Goal: Entertainment & Leisure: Consume media (video, audio)

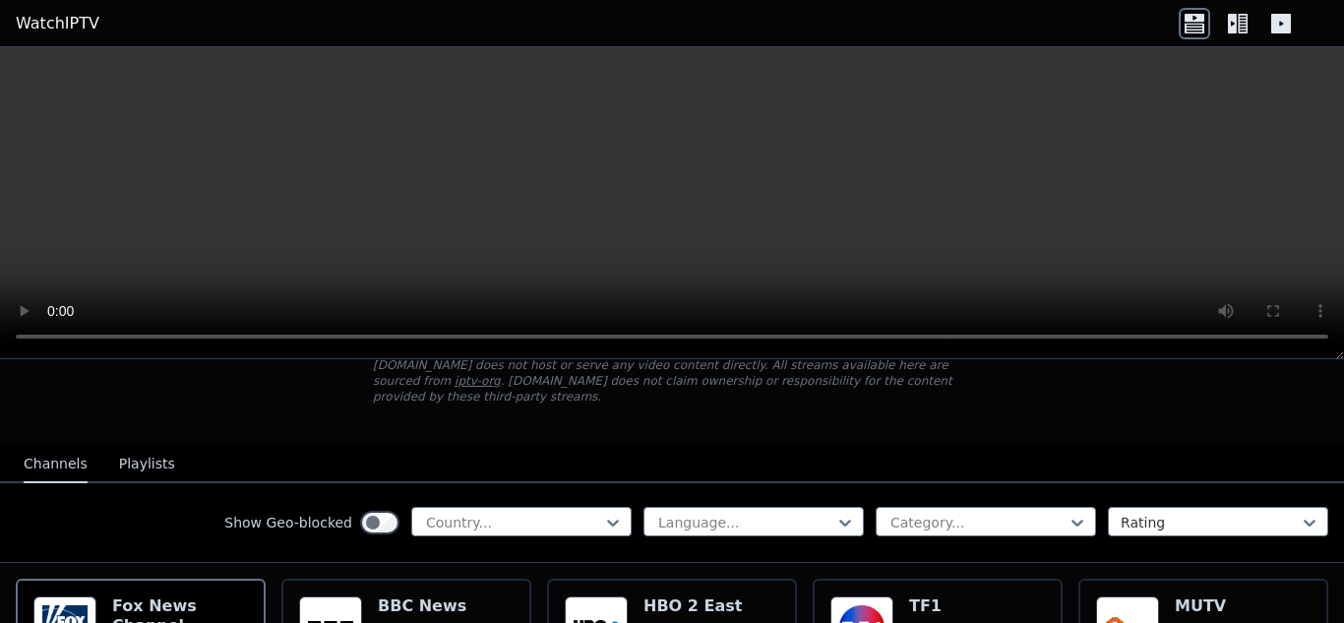
scroll to position [197, 0]
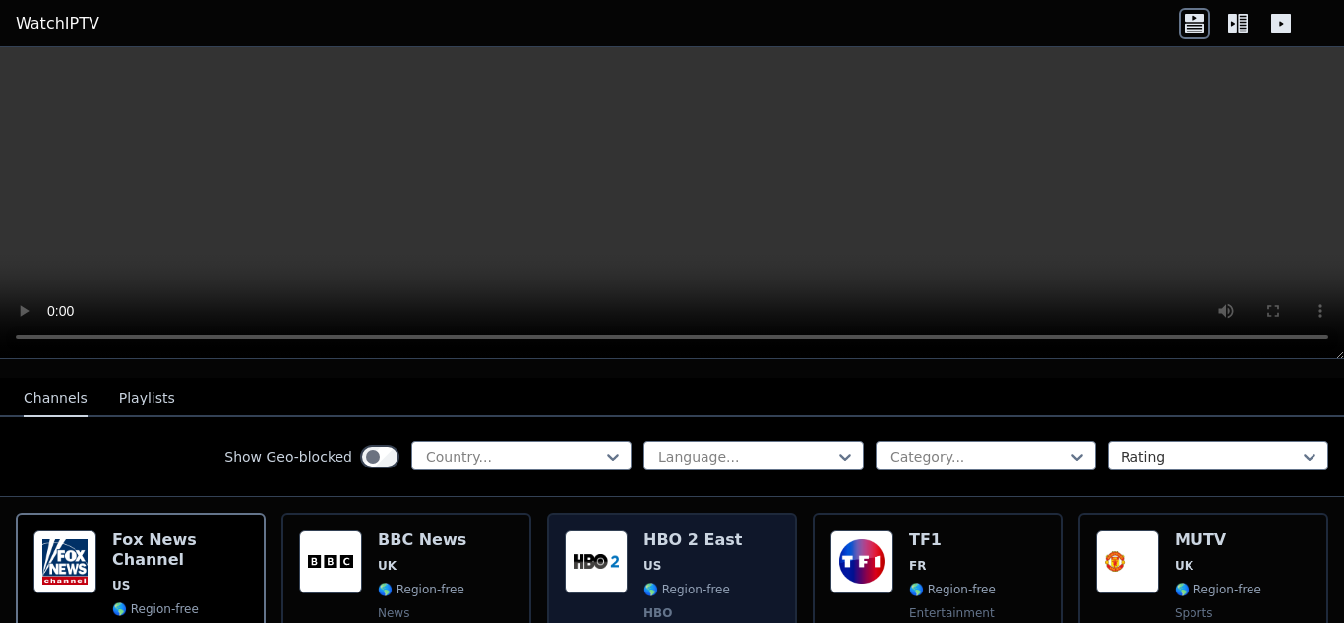
click at [623, 547] on div "Popularity 6994 HBO 2 East US 🌎 Region-free HBO movies series eng spa" at bounding box center [672, 603] width 215 height 146
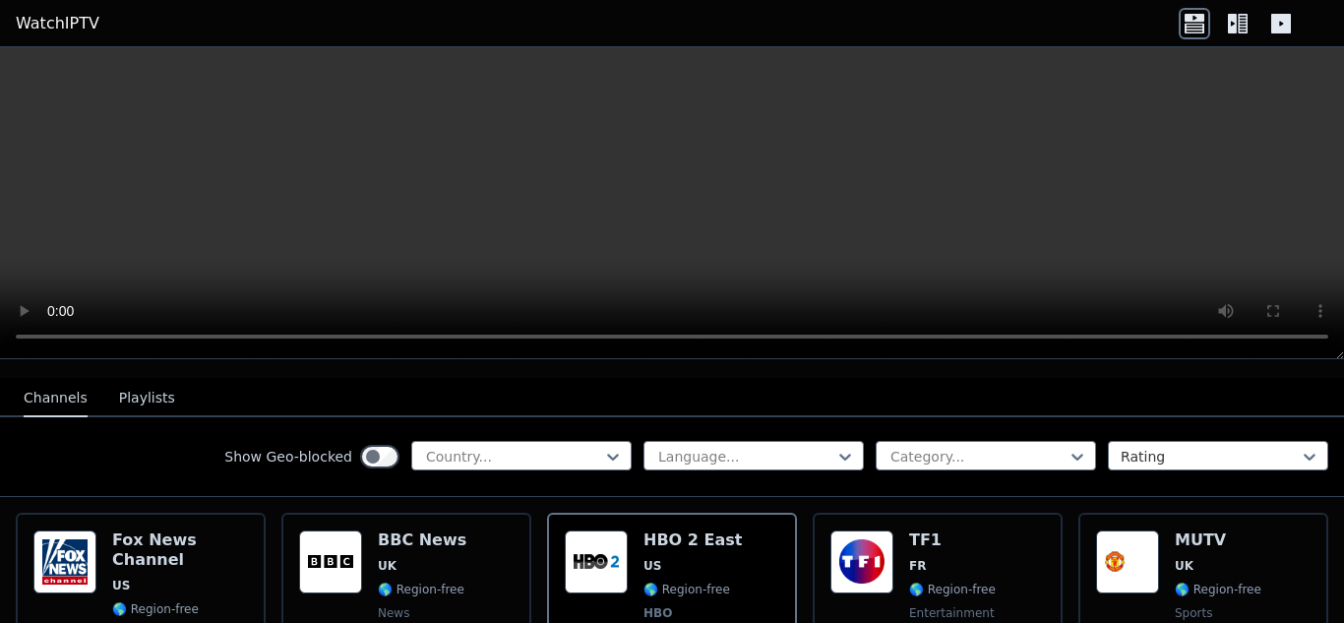
click at [1239, 22] on icon at bounding box center [1243, 24] width 10 height 20
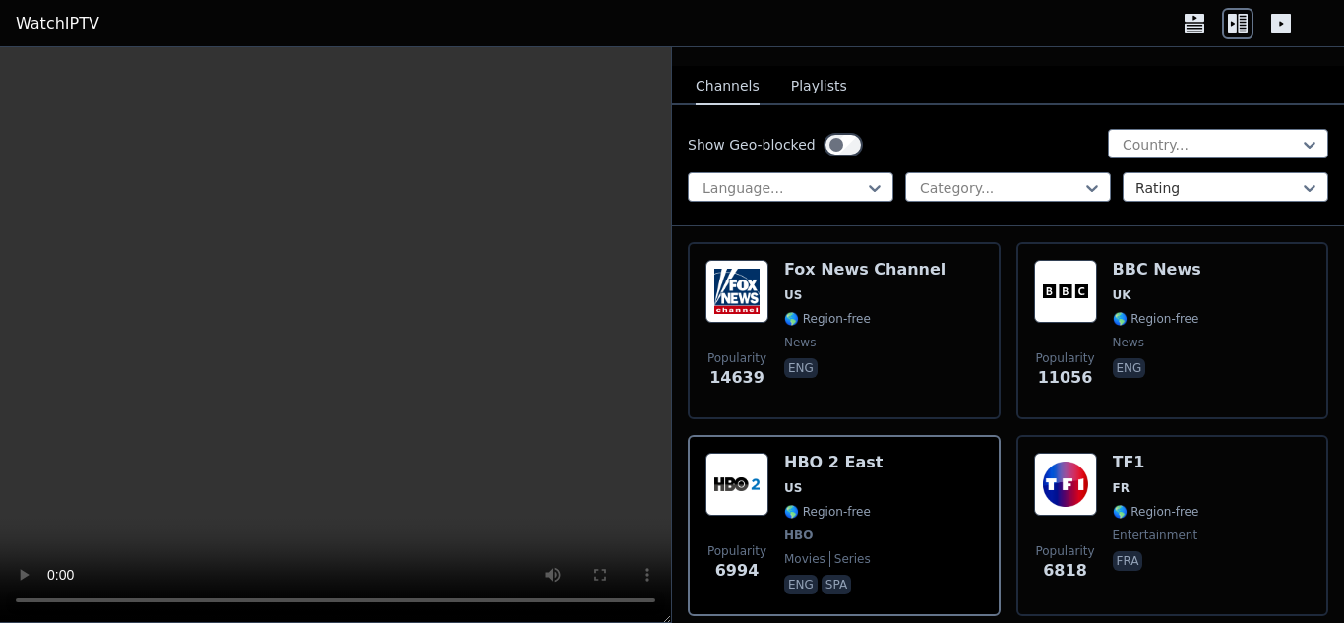
click at [1283, 27] on icon at bounding box center [1282, 24] width 20 height 20
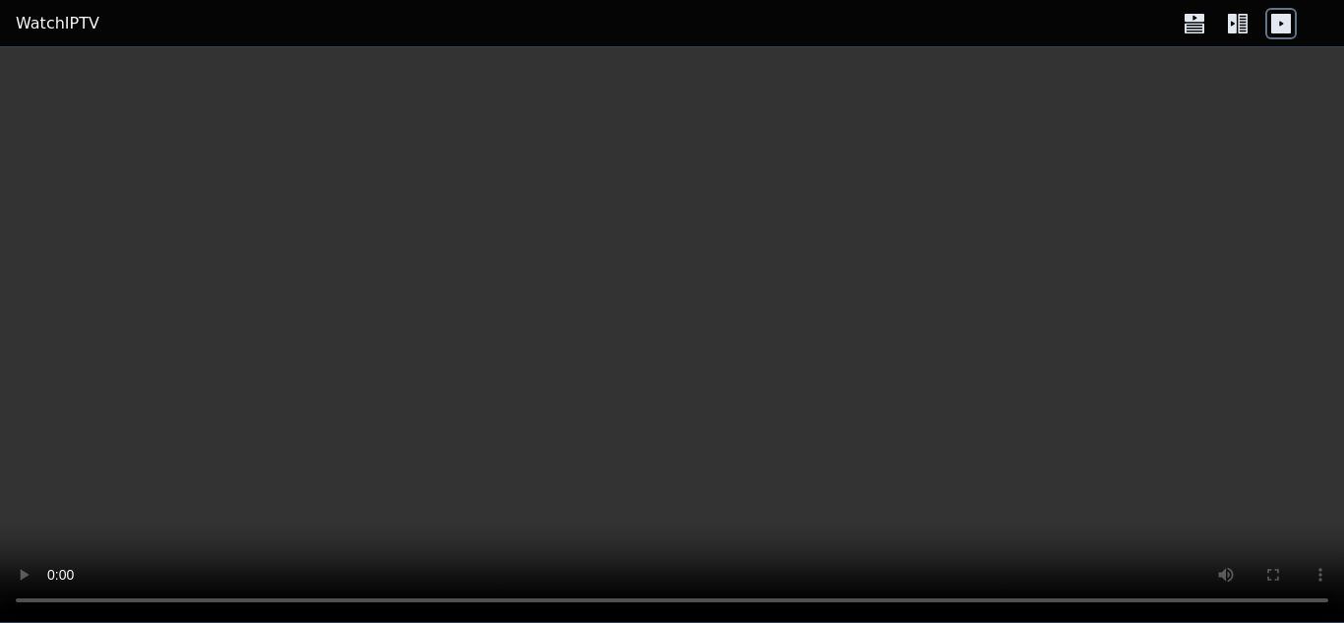
click at [1234, 20] on icon at bounding box center [1232, 24] width 9 height 20
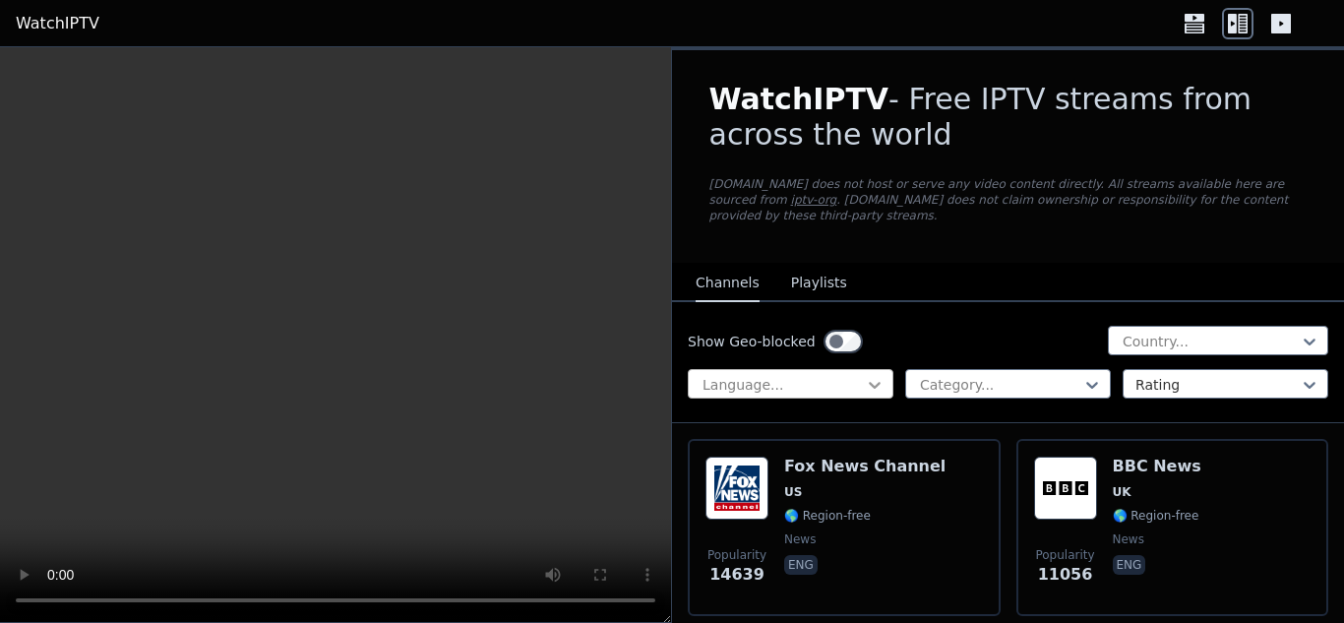
click at [869, 382] on icon at bounding box center [875, 385] width 12 height 7
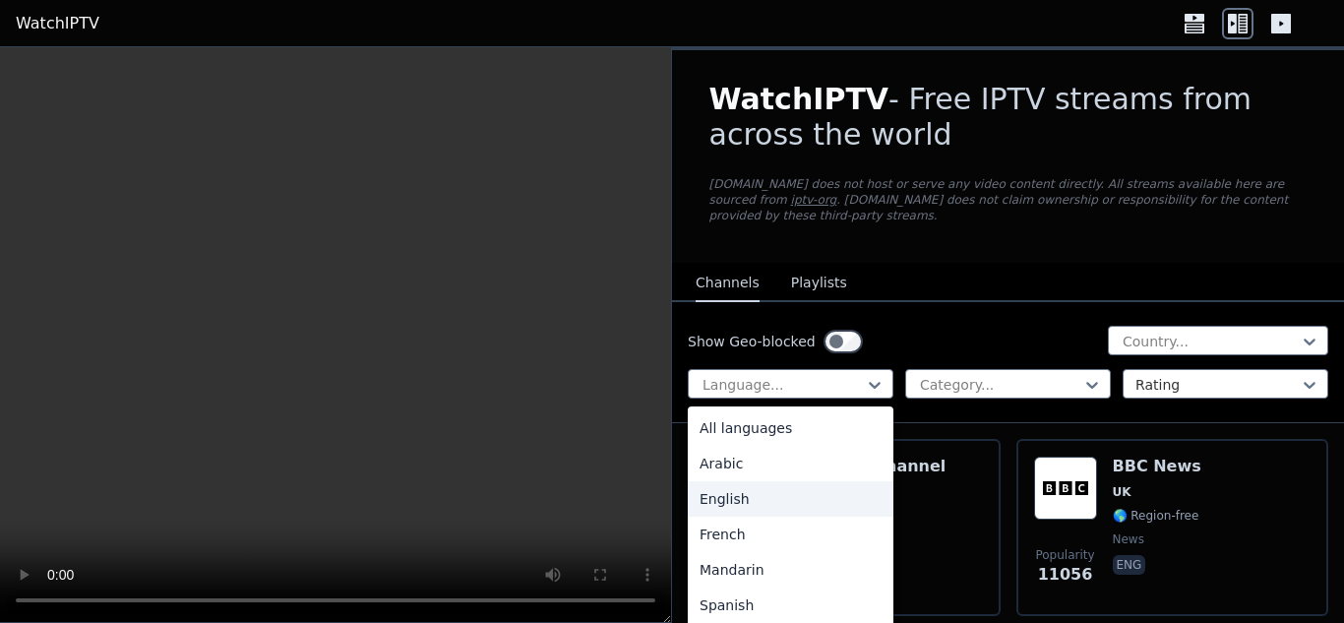
click at [756, 481] on div "English" at bounding box center [791, 498] width 206 height 35
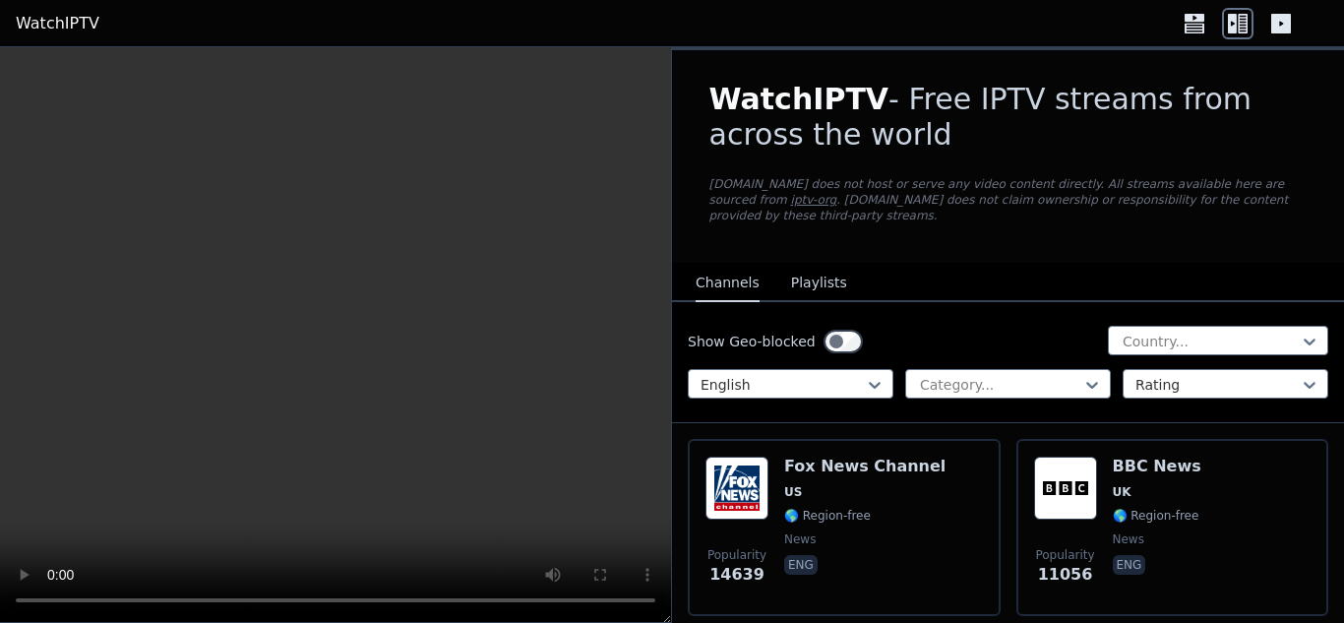
click at [1237, 24] on icon at bounding box center [1237, 23] width 31 height 31
click at [1203, 24] on icon at bounding box center [1195, 28] width 20 height 10
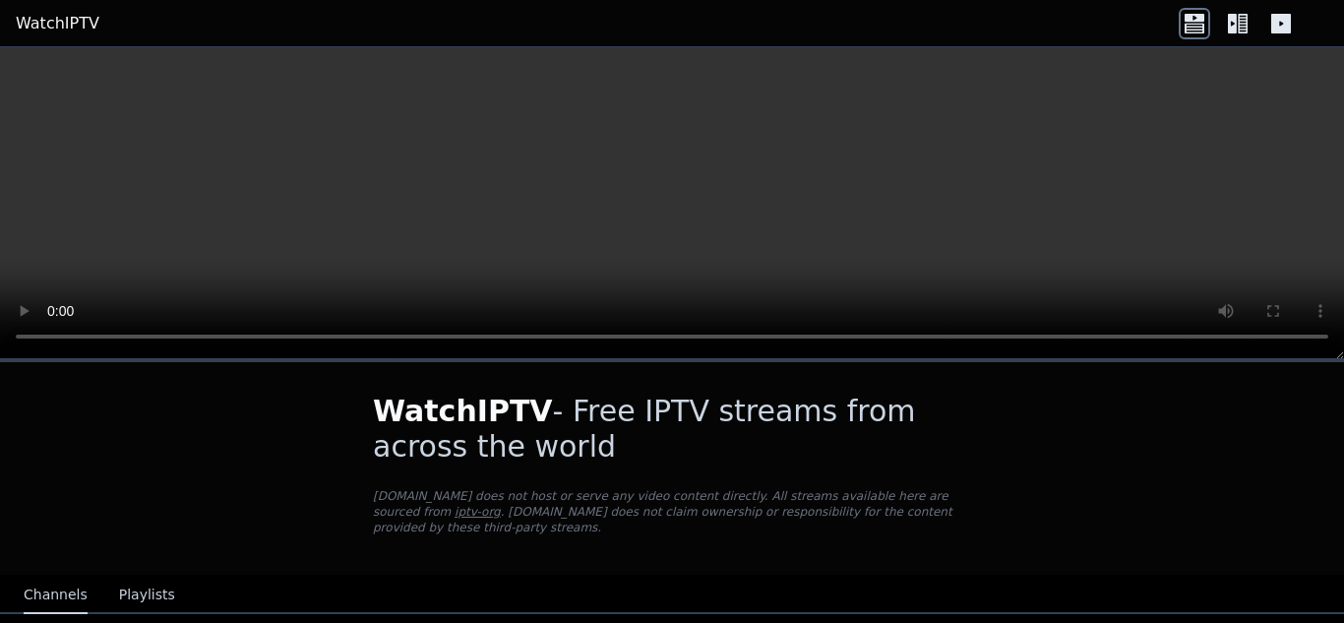
click at [1231, 21] on icon at bounding box center [1232, 24] width 9 height 20
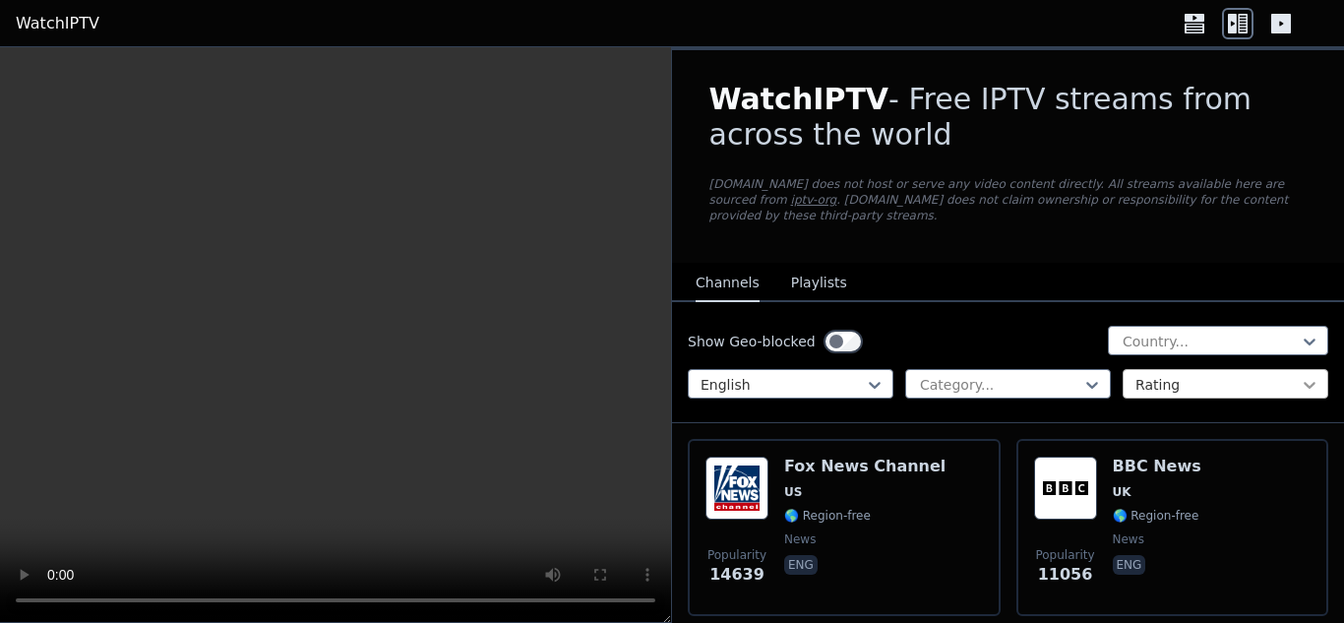
click at [1300, 375] on icon at bounding box center [1310, 385] width 20 height 20
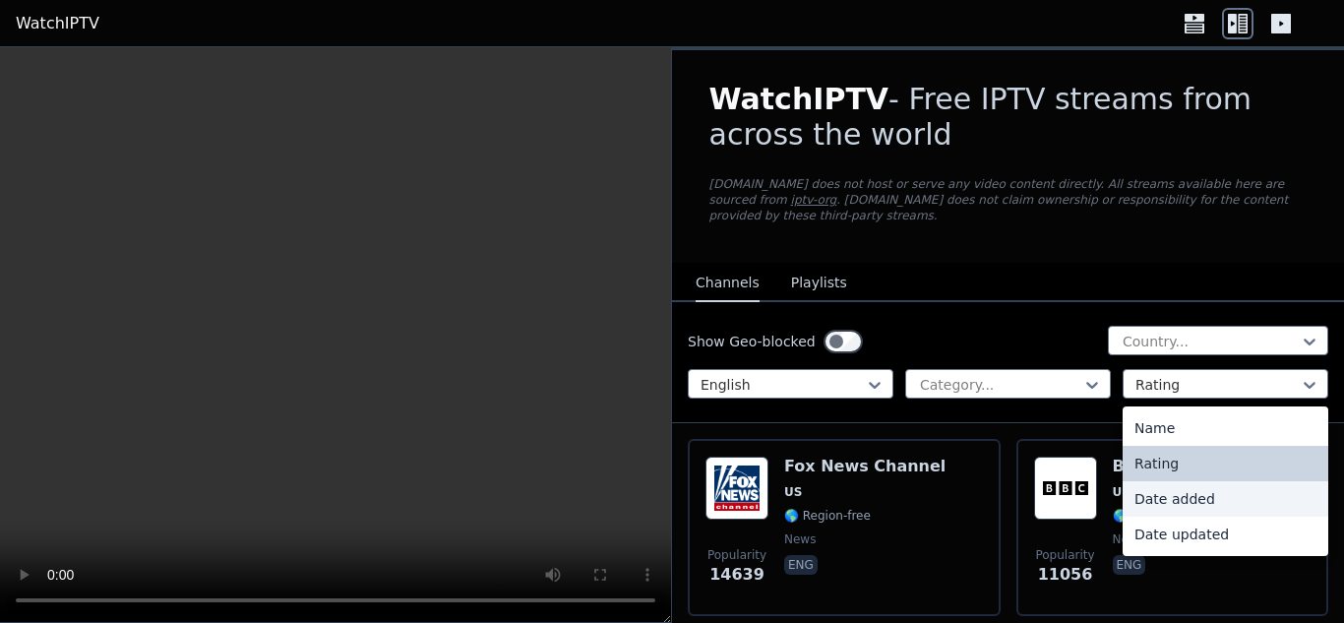
click at [1201, 488] on div "Date added" at bounding box center [1226, 498] width 206 height 35
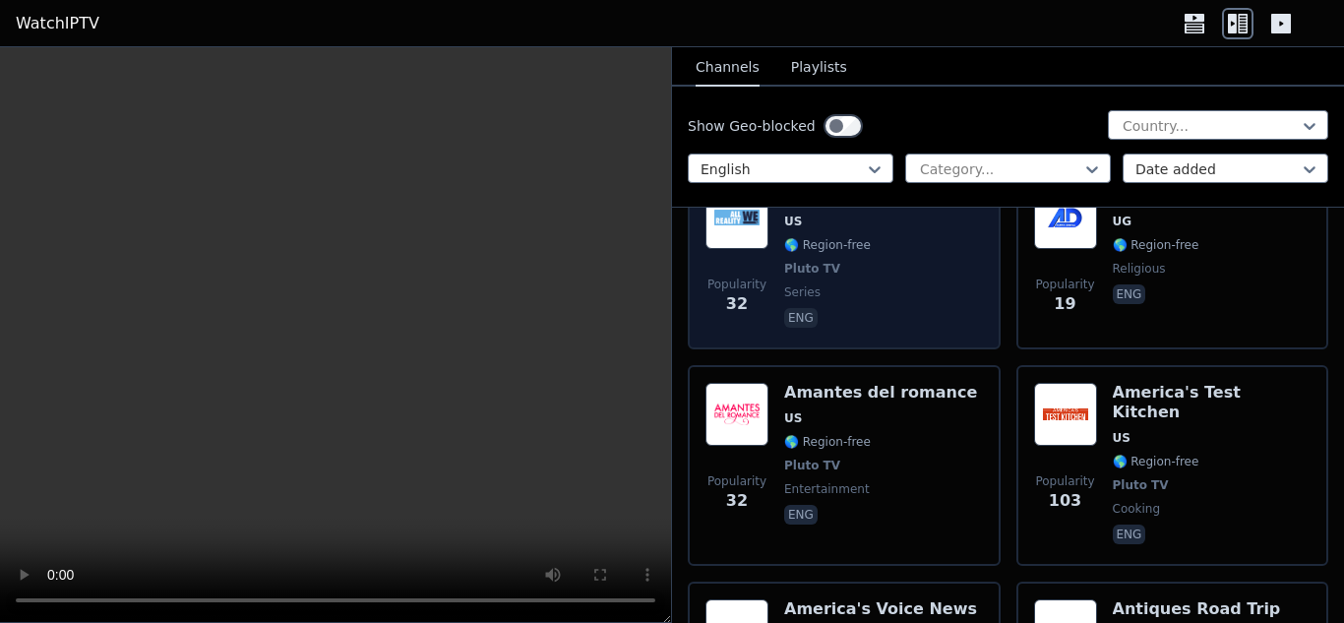
scroll to position [787, 0]
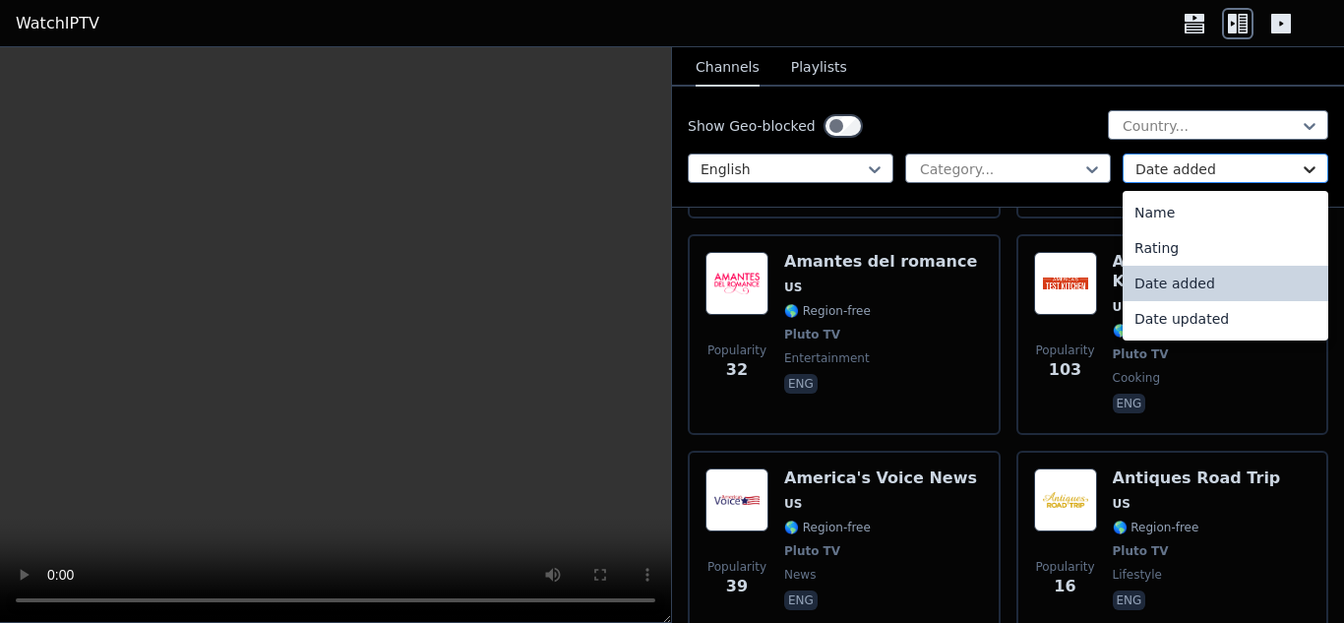
click at [1301, 162] on icon at bounding box center [1310, 169] width 20 height 20
click at [1176, 239] on div "Rating" at bounding box center [1226, 247] width 206 height 35
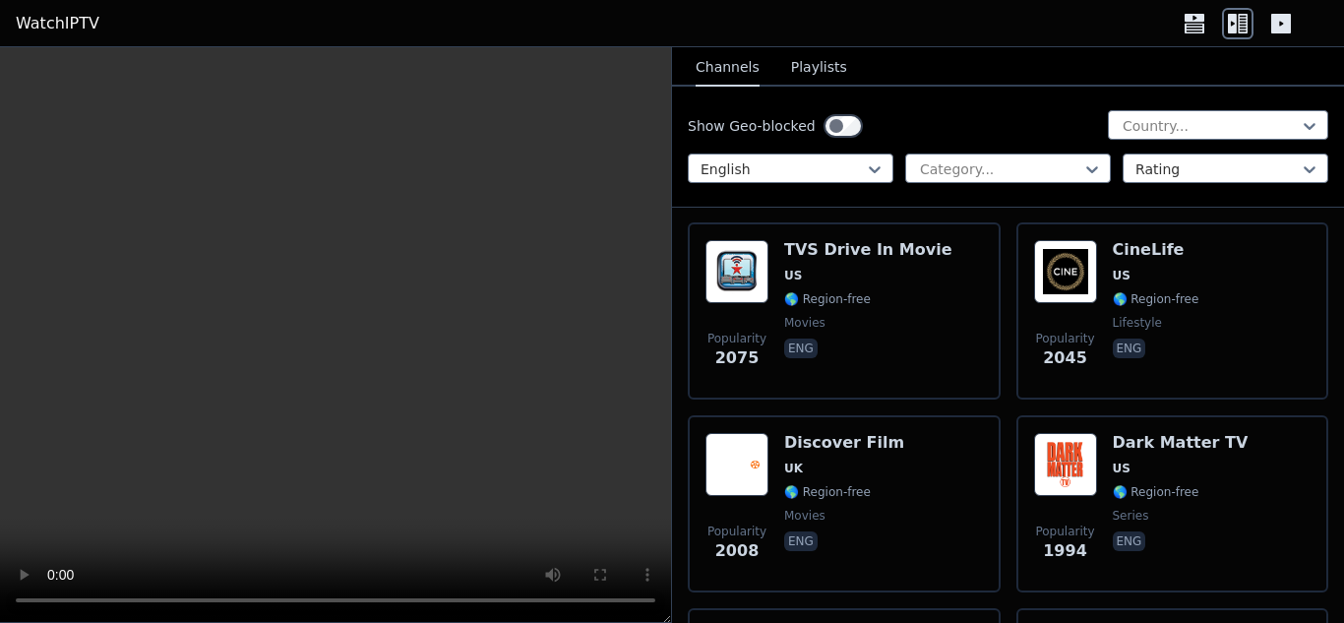
scroll to position [1509, 0]
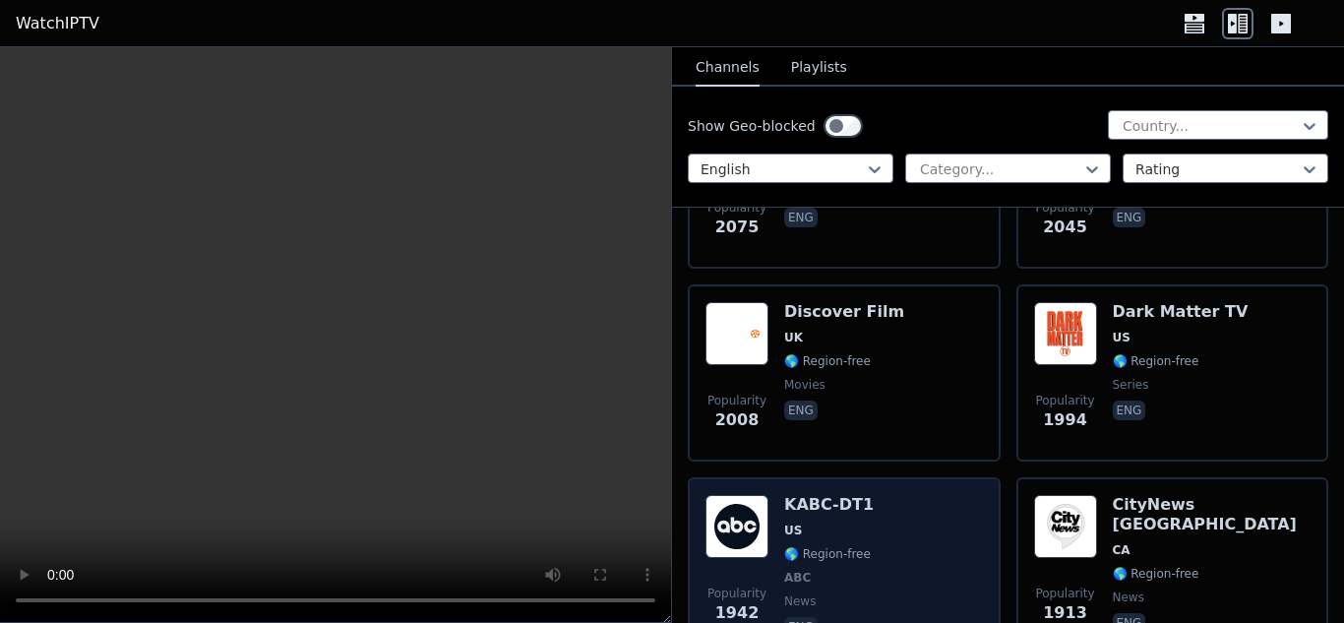
click at [825, 495] on h6 "KABC-DT1" at bounding box center [829, 505] width 90 height 20
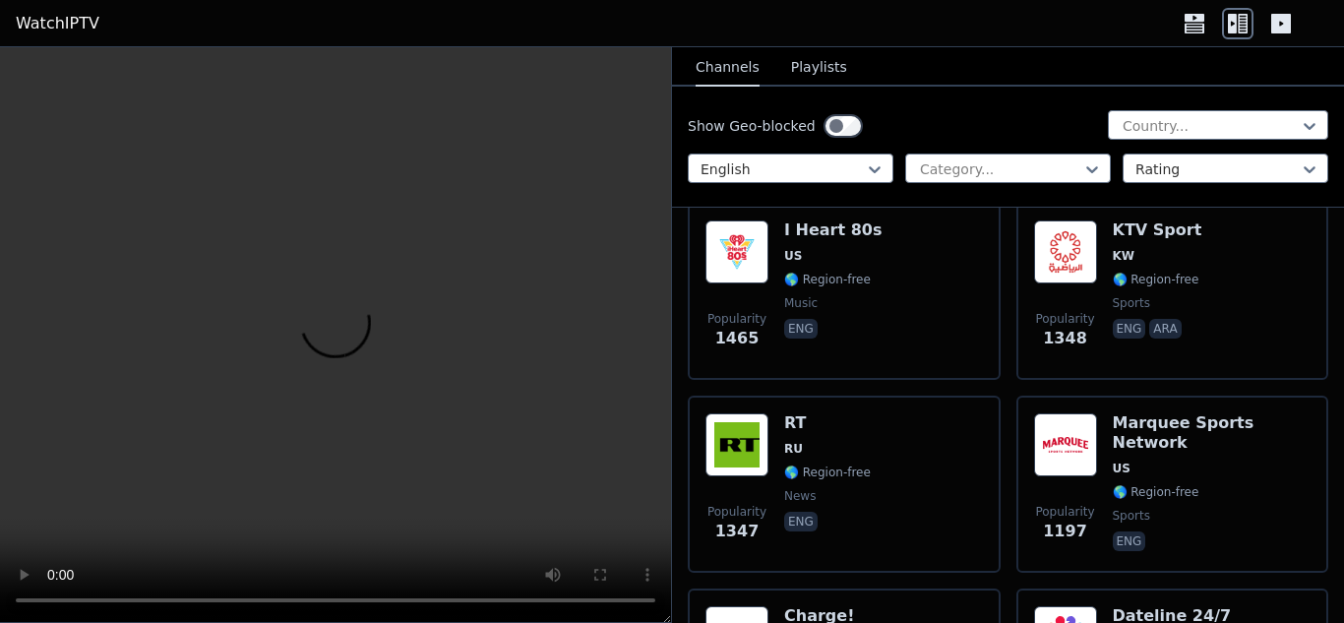
scroll to position [2690, 0]
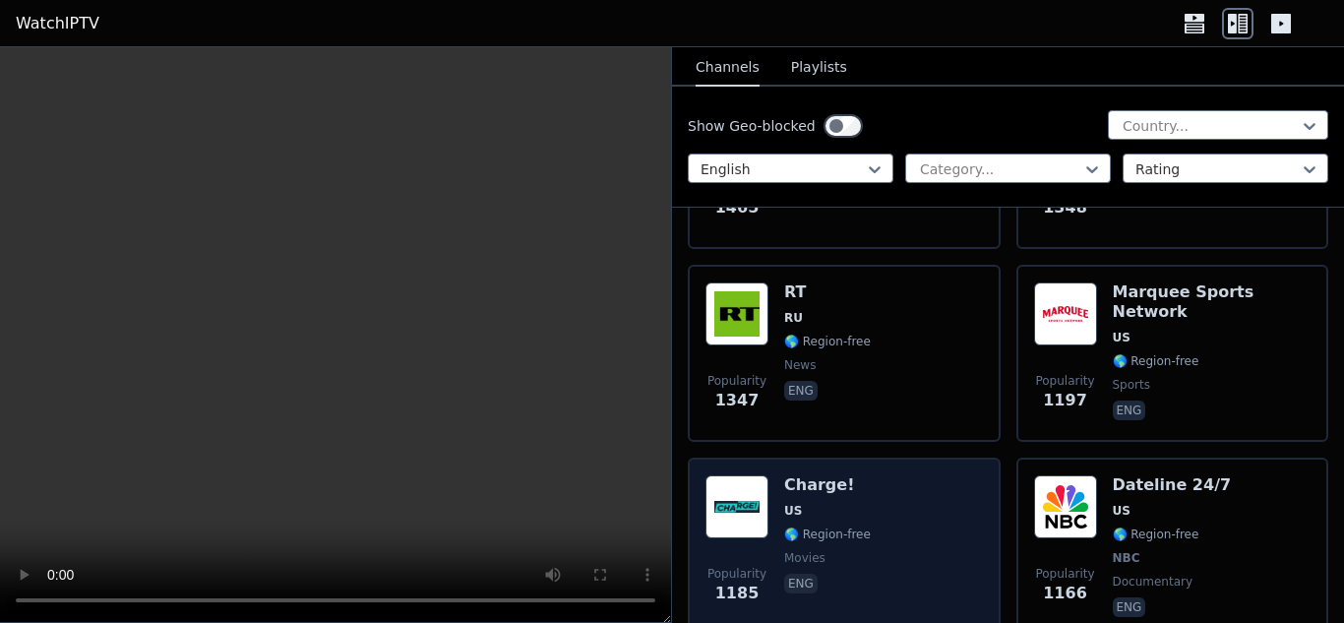
click at [839, 503] on span "US" at bounding box center [827, 511] width 87 height 16
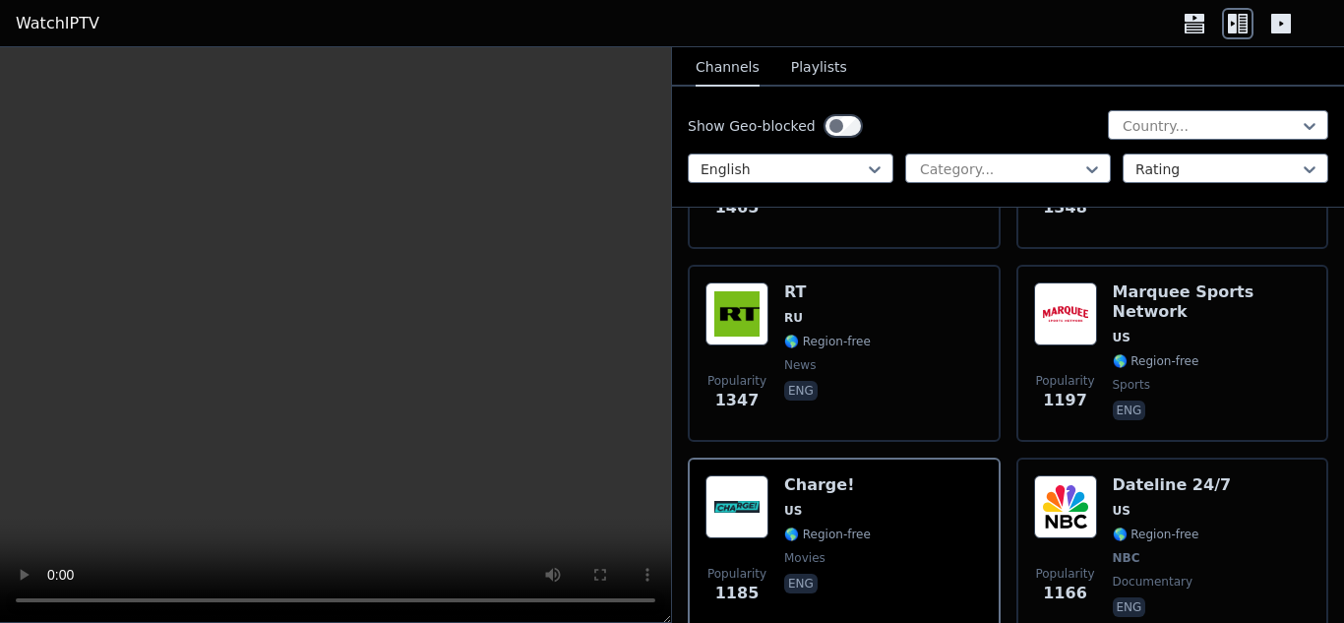
click at [799, 67] on button "Playlists" at bounding box center [819, 67] width 56 height 37
